Goal: Task Accomplishment & Management: Manage account settings

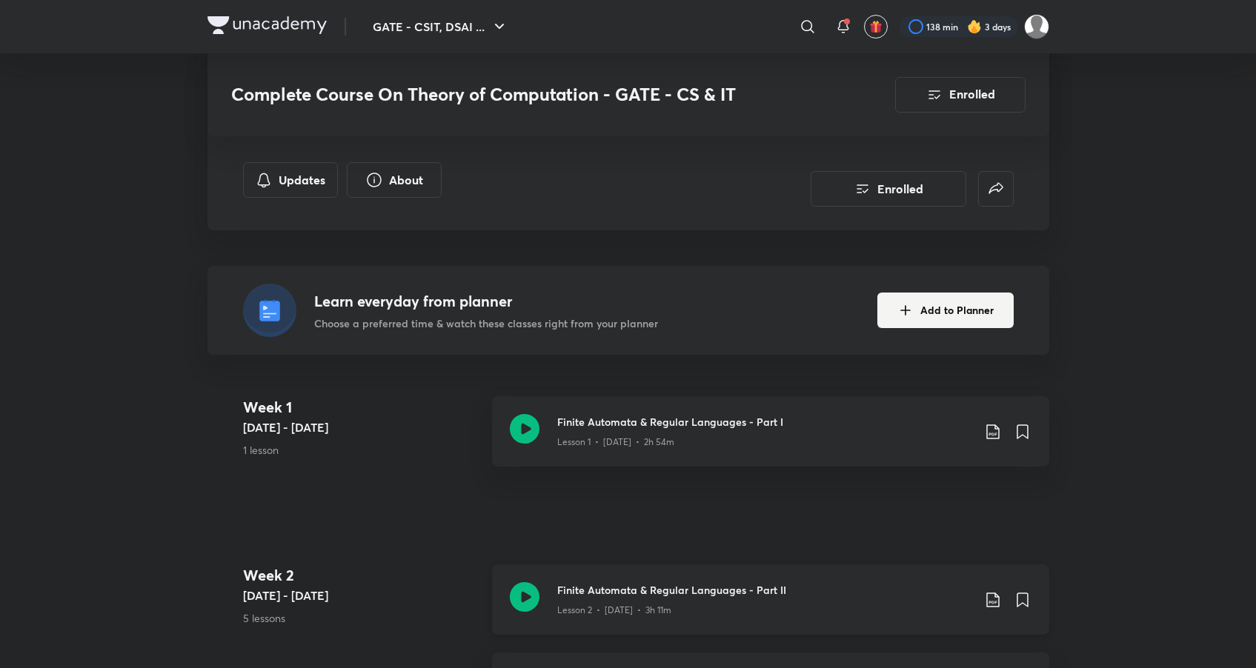
scroll to position [153, 0]
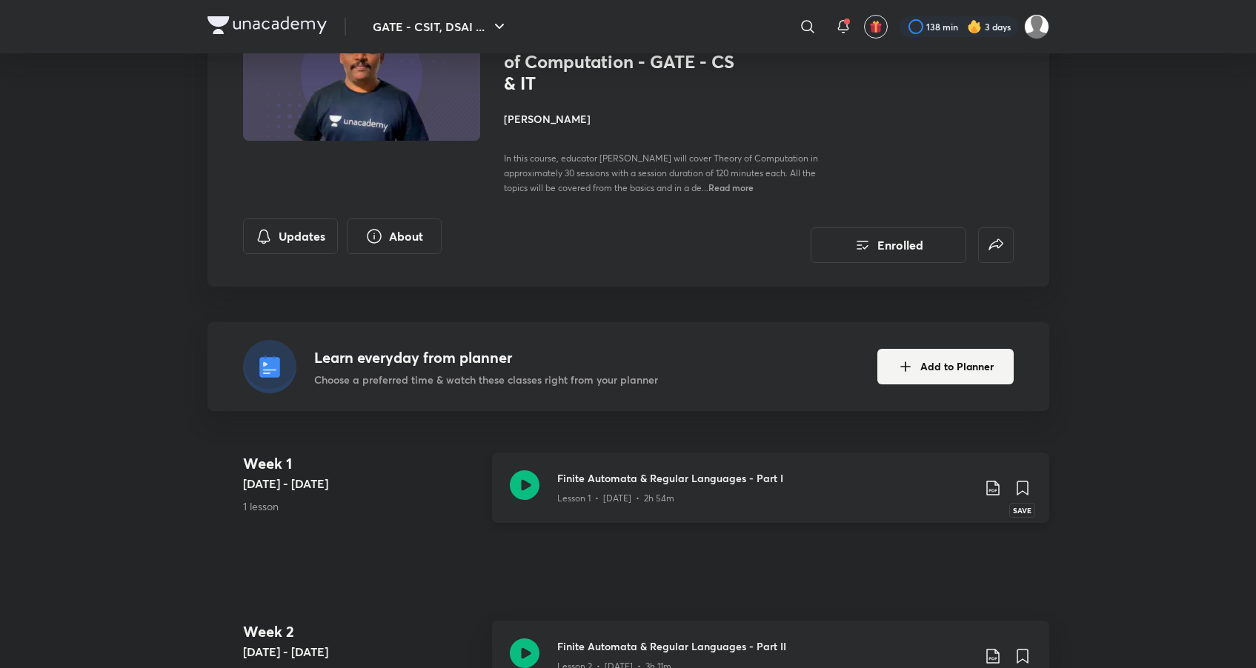
click at [1023, 483] on icon at bounding box center [1022, 488] width 10 height 13
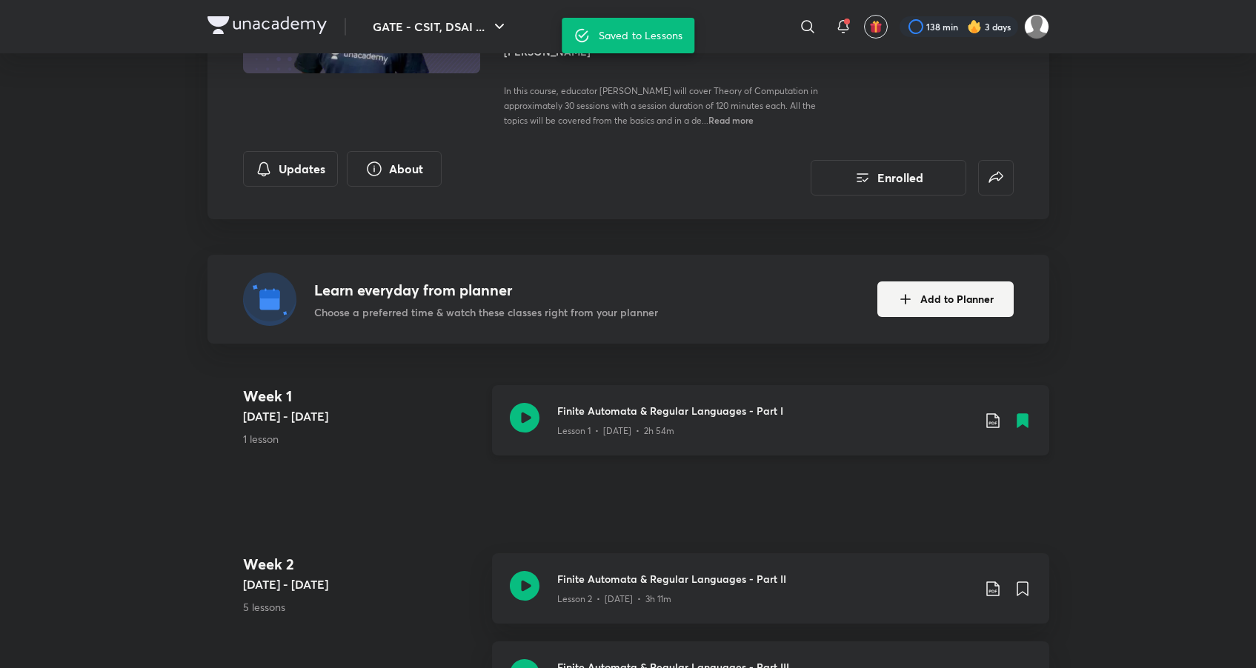
scroll to position [244, 0]
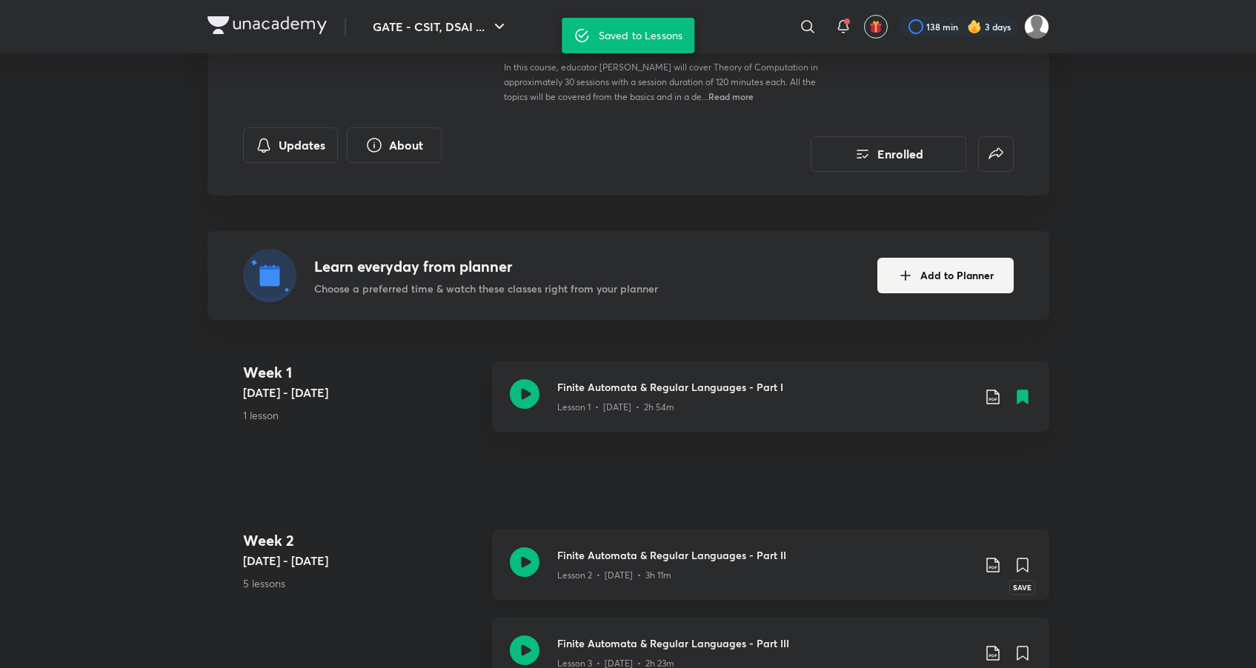
click at [1025, 561] on icon at bounding box center [1022, 565] width 10 height 13
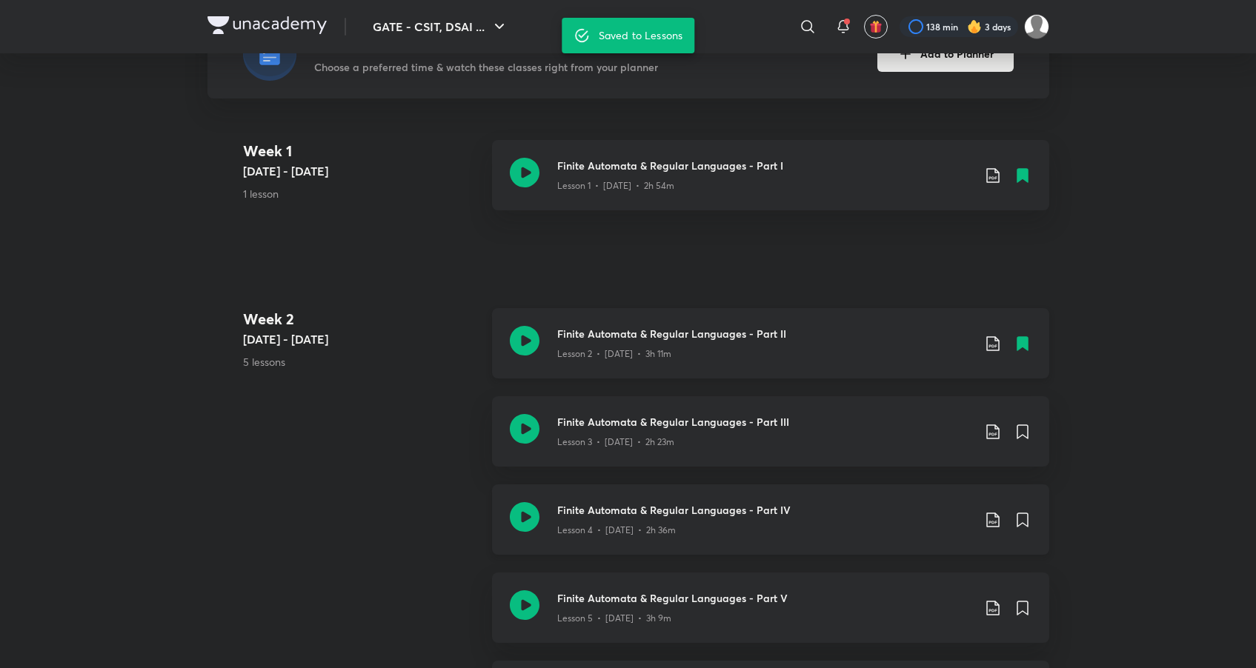
scroll to position [602, 0]
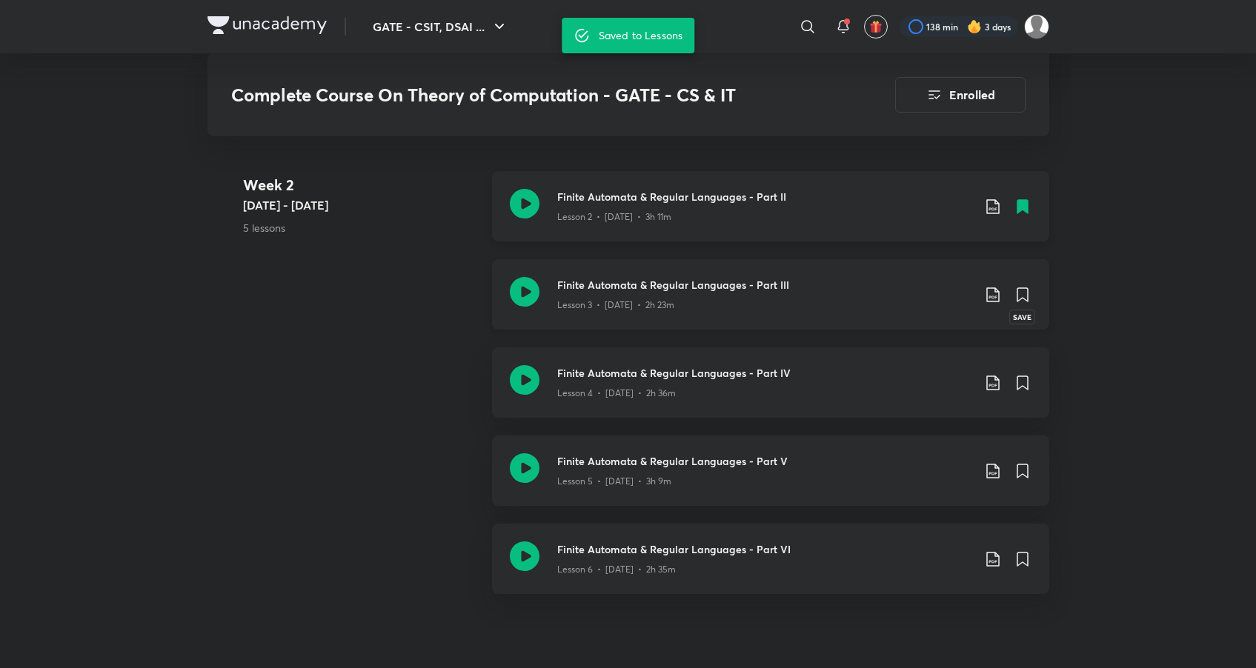
click at [1018, 290] on icon at bounding box center [1022, 294] width 10 height 13
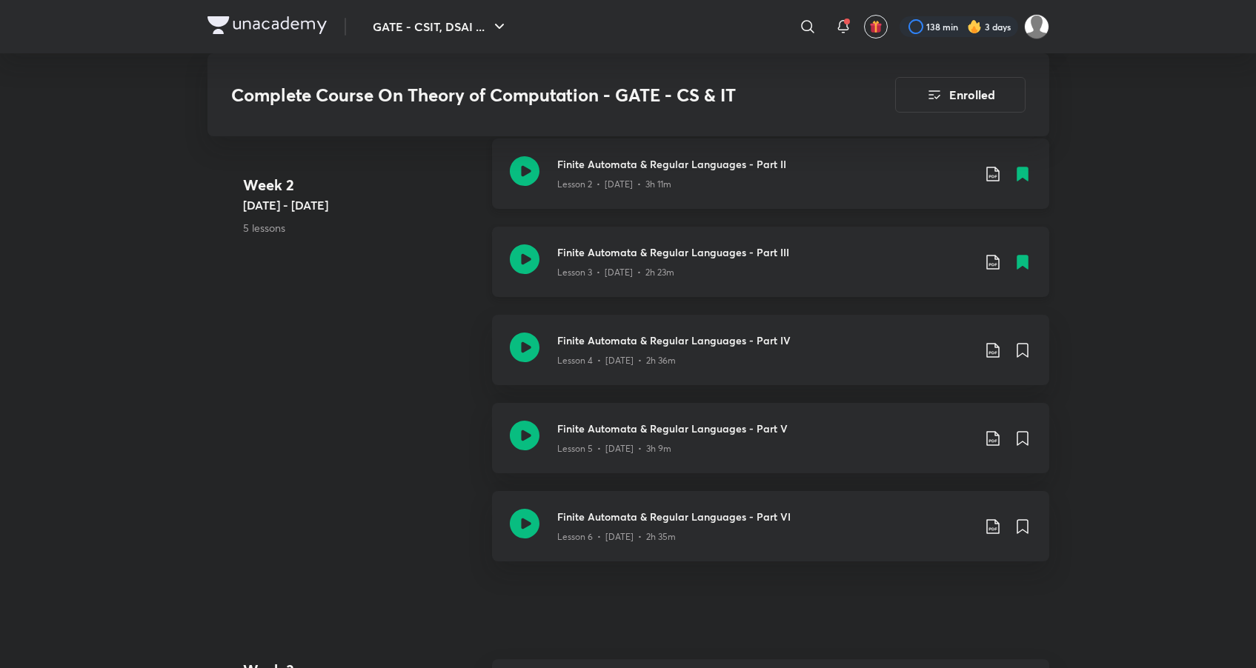
scroll to position [636, 0]
